Goal: Task Accomplishment & Management: Use online tool/utility

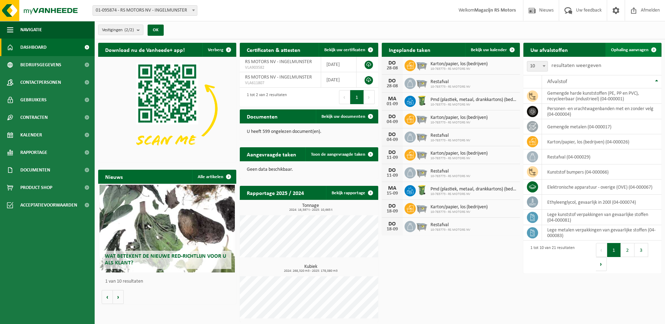
click at [635, 49] on span "Ophaling aanvragen" at bounding box center [629, 50] width 37 height 5
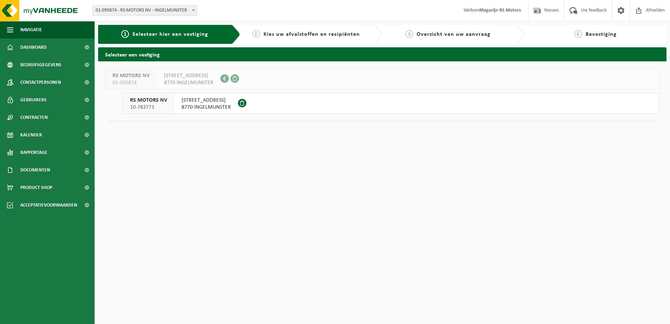
click at [223, 107] on span "8770 INGELMUNSTER" at bounding box center [205, 107] width 49 height 7
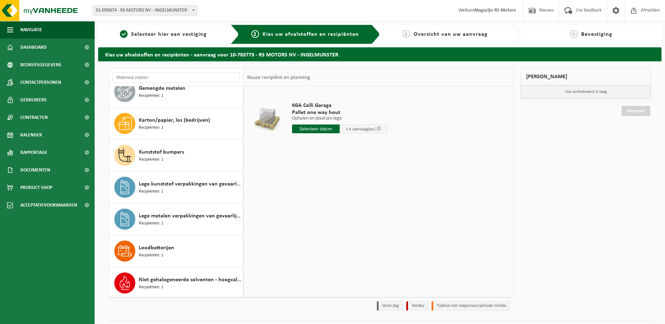
scroll to position [177, 0]
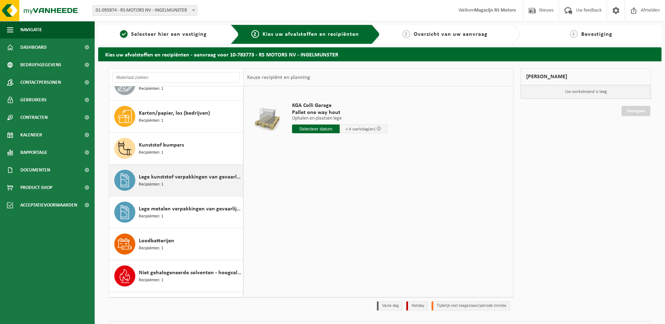
click at [195, 181] on div "Lege kunststof verpakkingen van gevaarlijke stoffen Recipiënten: 1" at bounding box center [190, 180] width 102 height 21
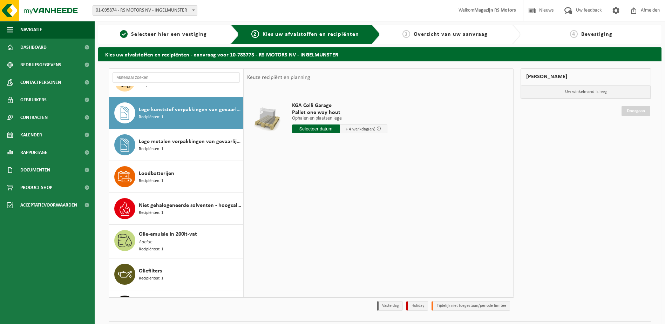
scroll to position [255, 0]
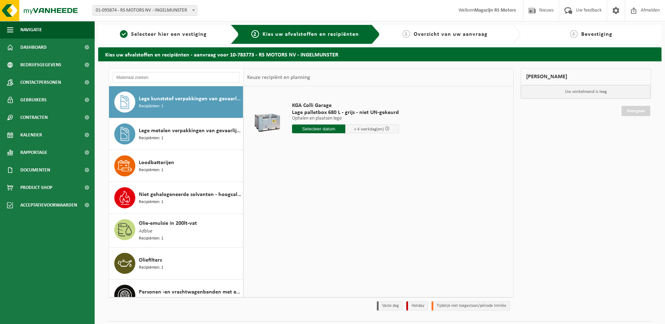
click at [324, 129] on input "text" at bounding box center [319, 128] width 54 height 9
click at [369, 146] on icon at bounding box center [371, 144] width 11 height 11
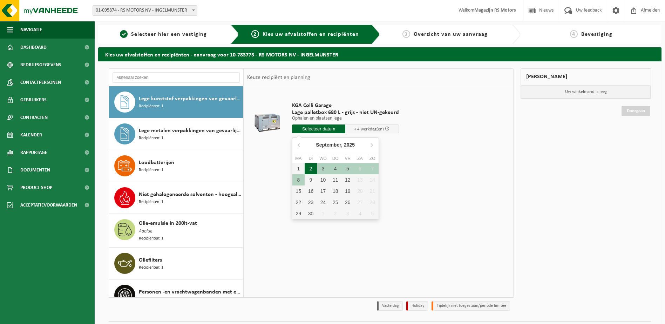
click at [310, 167] on div "2" at bounding box center [310, 168] width 12 height 11
type input "Van 2025-09-02"
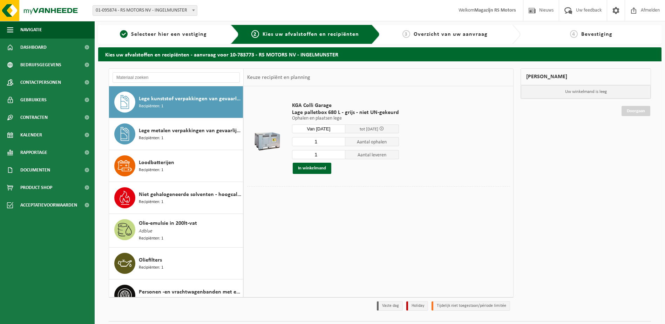
click at [310, 167] on button "In winkelmand" at bounding box center [312, 168] width 39 height 11
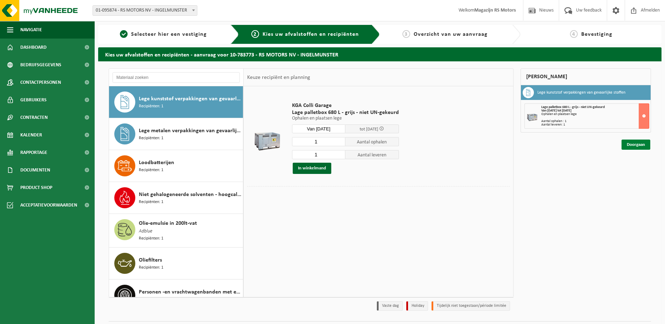
click at [637, 145] on link "Doorgaan" at bounding box center [635, 144] width 29 height 10
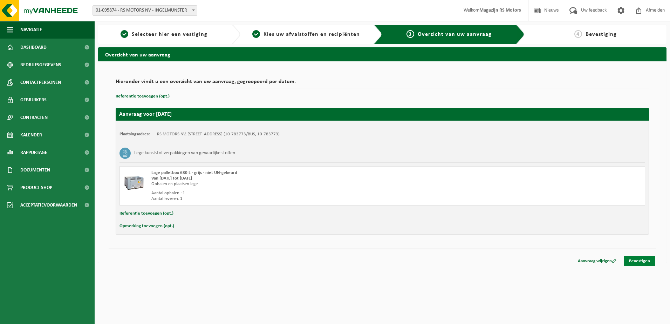
click at [639, 261] on link "Bevestigen" at bounding box center [640, 261] width 32 height 10
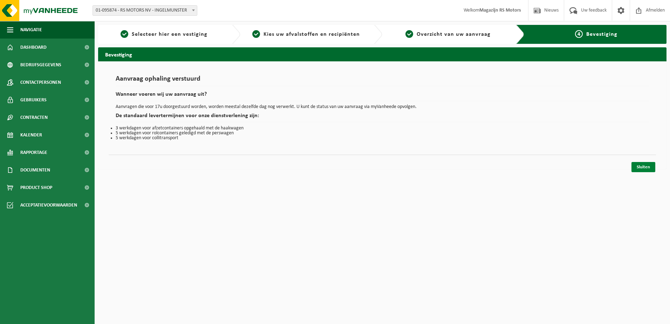
click at [638, 167] on link "Sluiten" at bounding box center [643, 167] width 24 height 10
